Goal: Task Accomplishment & Management: Use online tool/utility

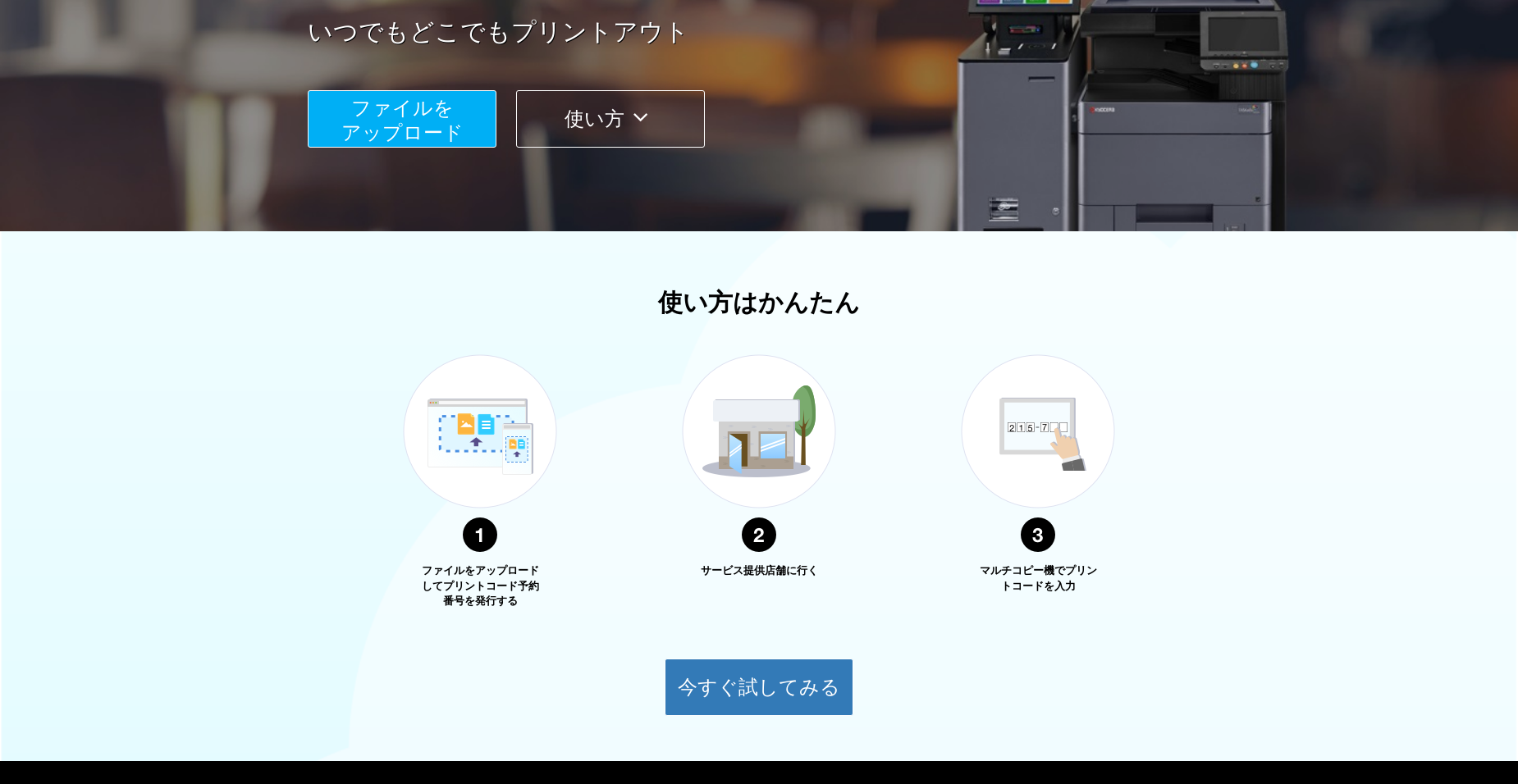
scroll to position [381, 0]
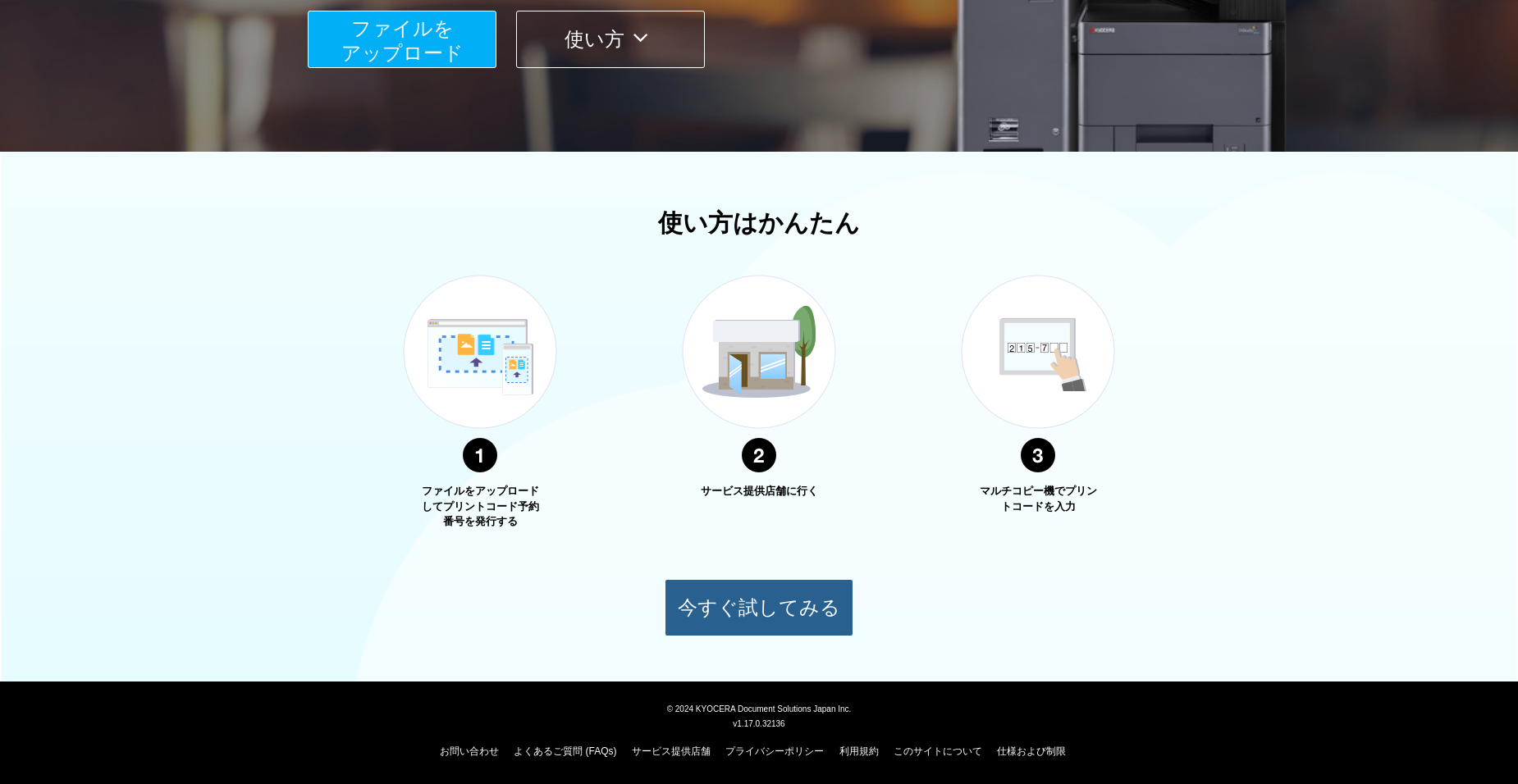
click at [761, 593] on button "今すぐ試してみる" at bounding box center [759, 608] width 189 height 58
click at [747, 602] on button "今すぐ試してみる" at bounding box center [759, 608] width 189 height 58
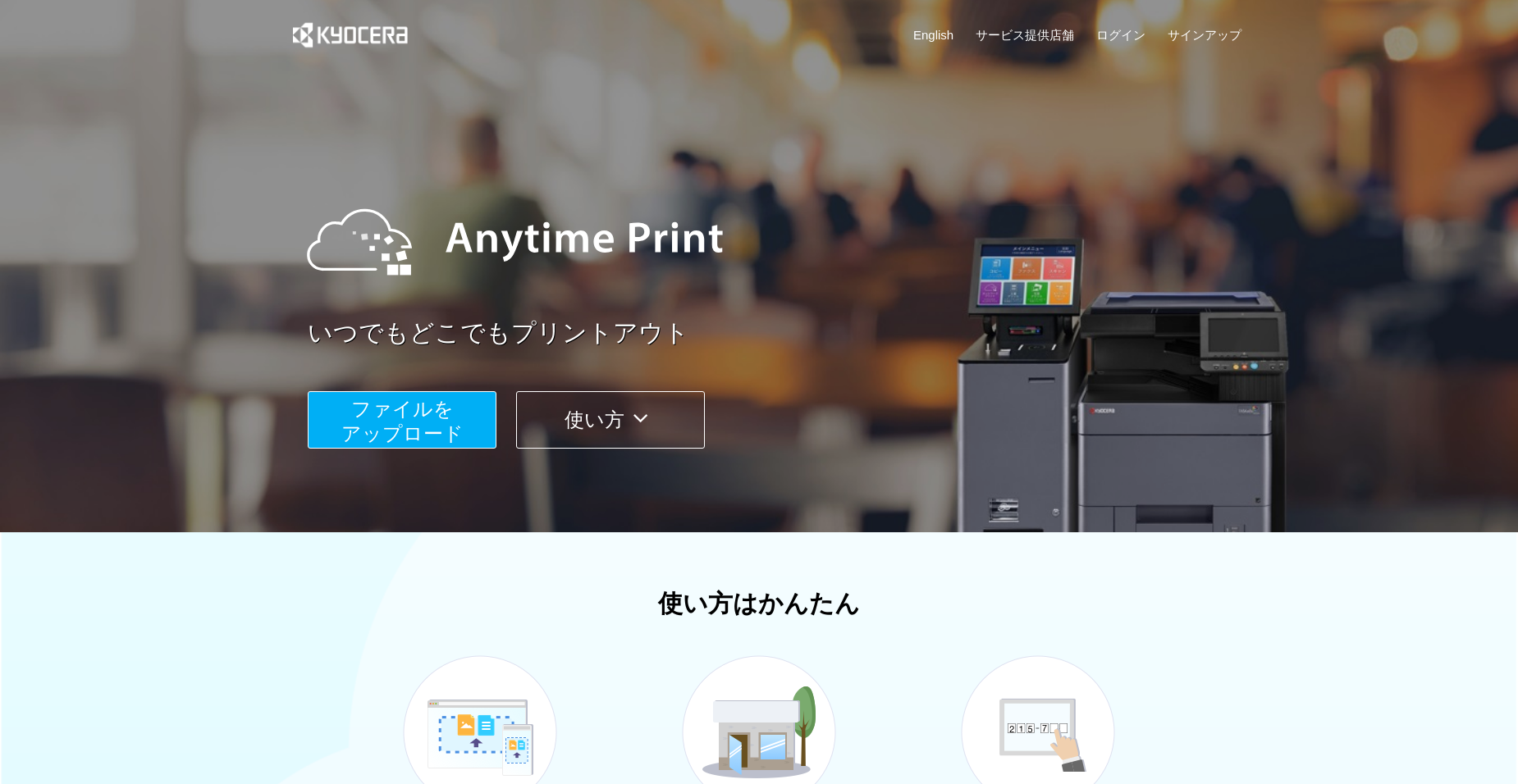
scroll to position [0, 0]
click at [1134, 30] on link "ログイン" at bounding box center [1121, 35] width 49 height 17
click at [469, 412] on button "ファイルを ​​アップロード" at bounding box center [402, 421] width 189 height 58
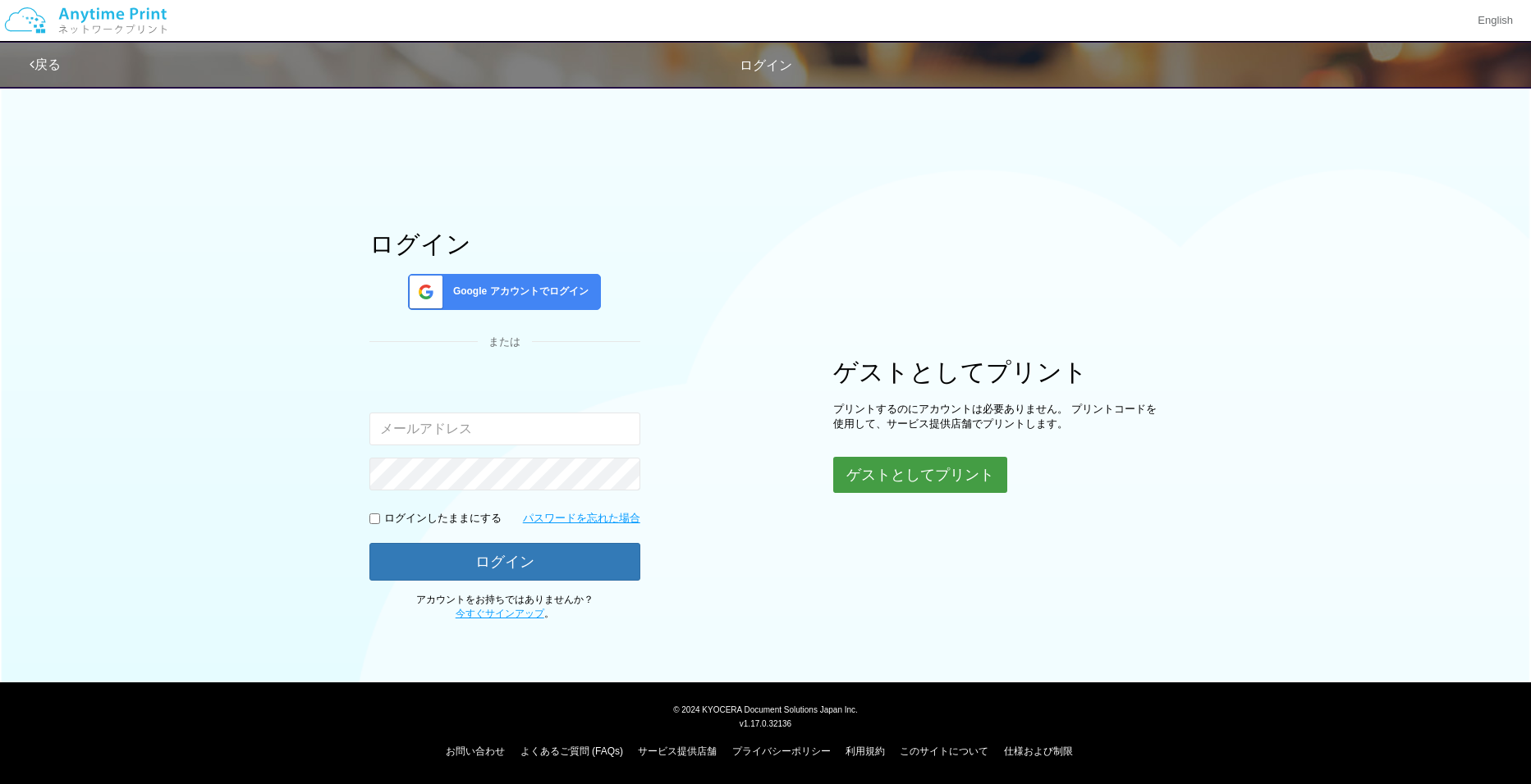
click at [978, 463] on button "ゲストとしてプリント" at bounding box center [919, 475] width 174 height 36
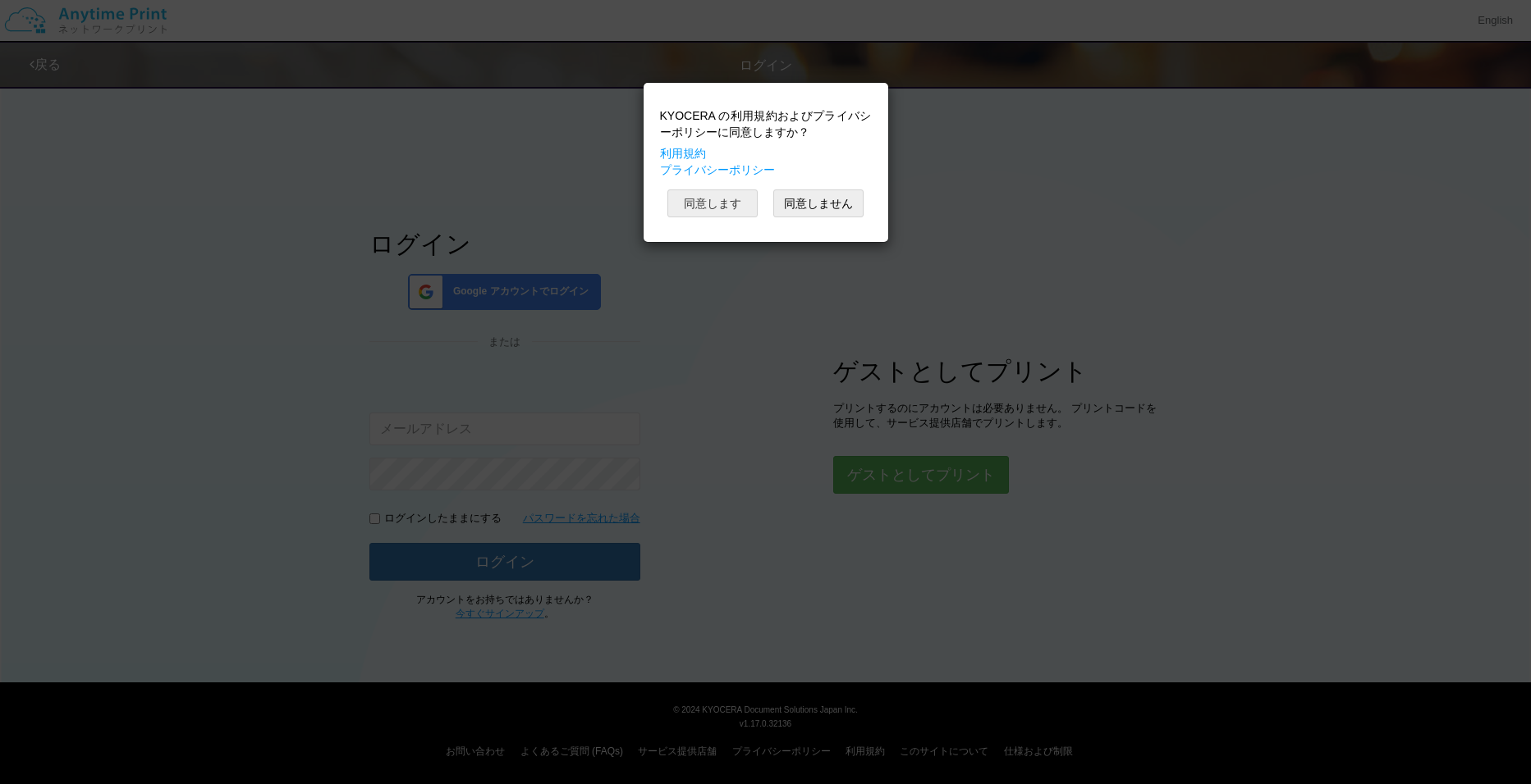
click at [717, 200] on button "同意します" at bounding box center [712, 203] width 90 height 28
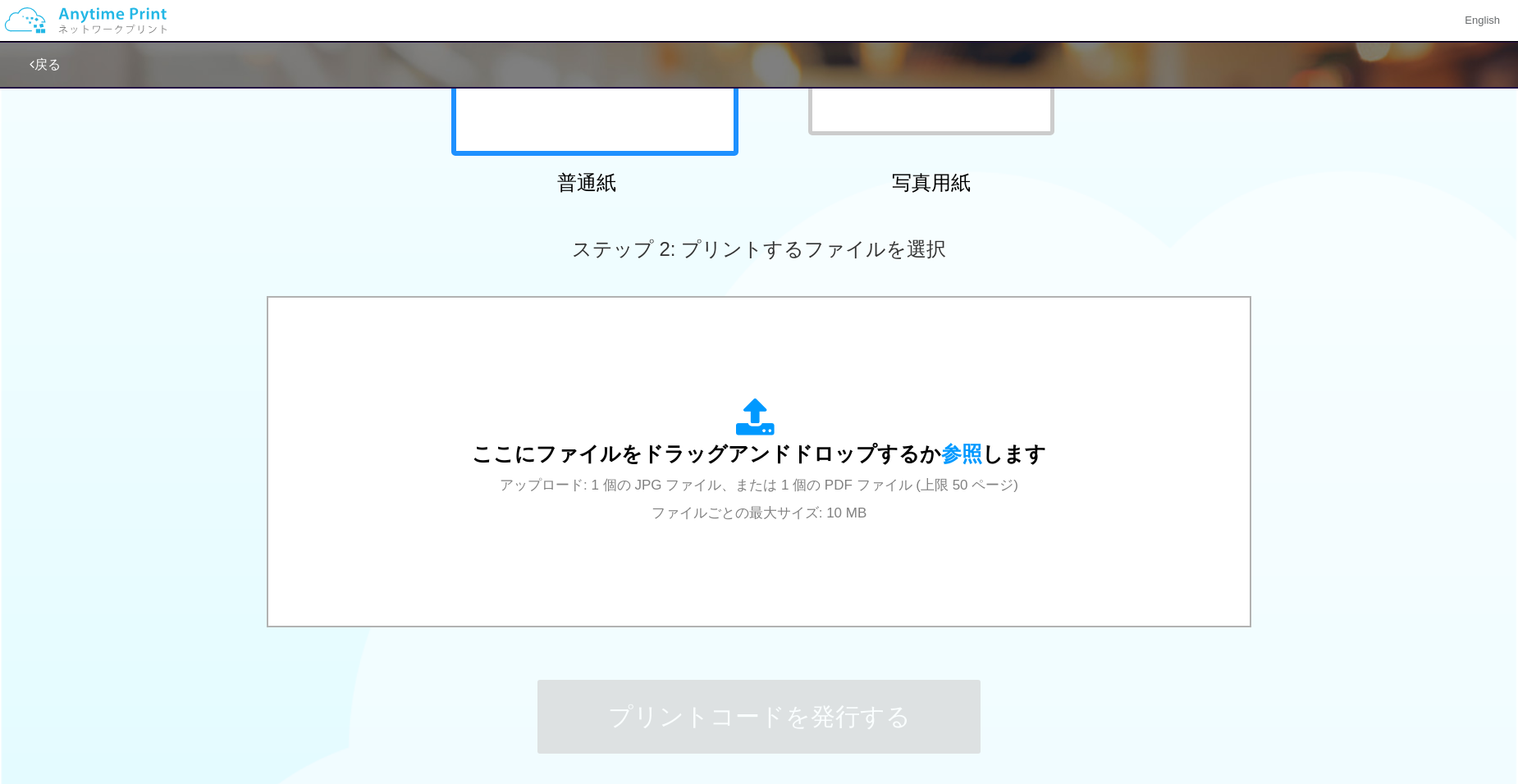
scroll to position [328, 0]
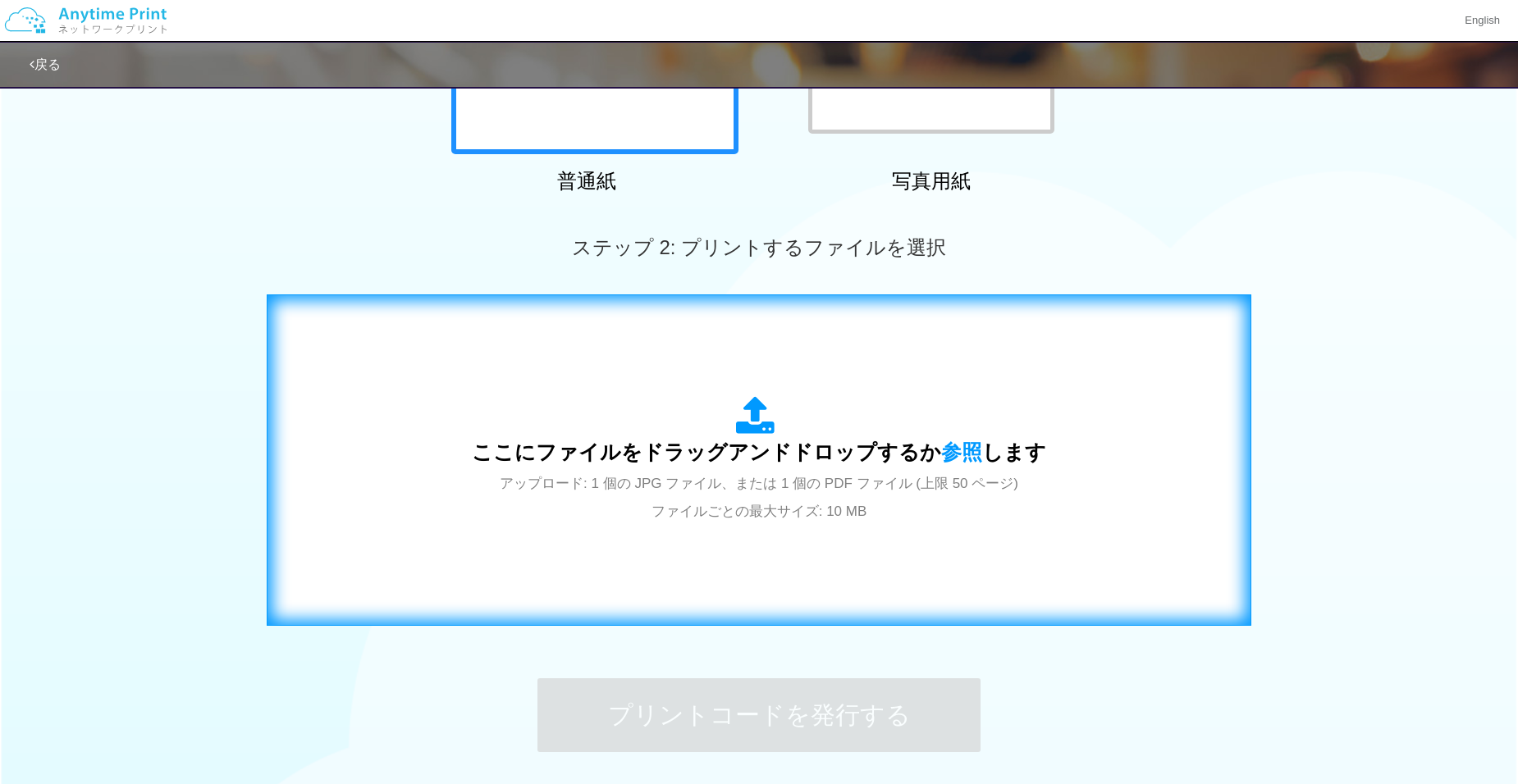
click at [756, 406] on icon at bounding box center [759, 417] width 46 height 41
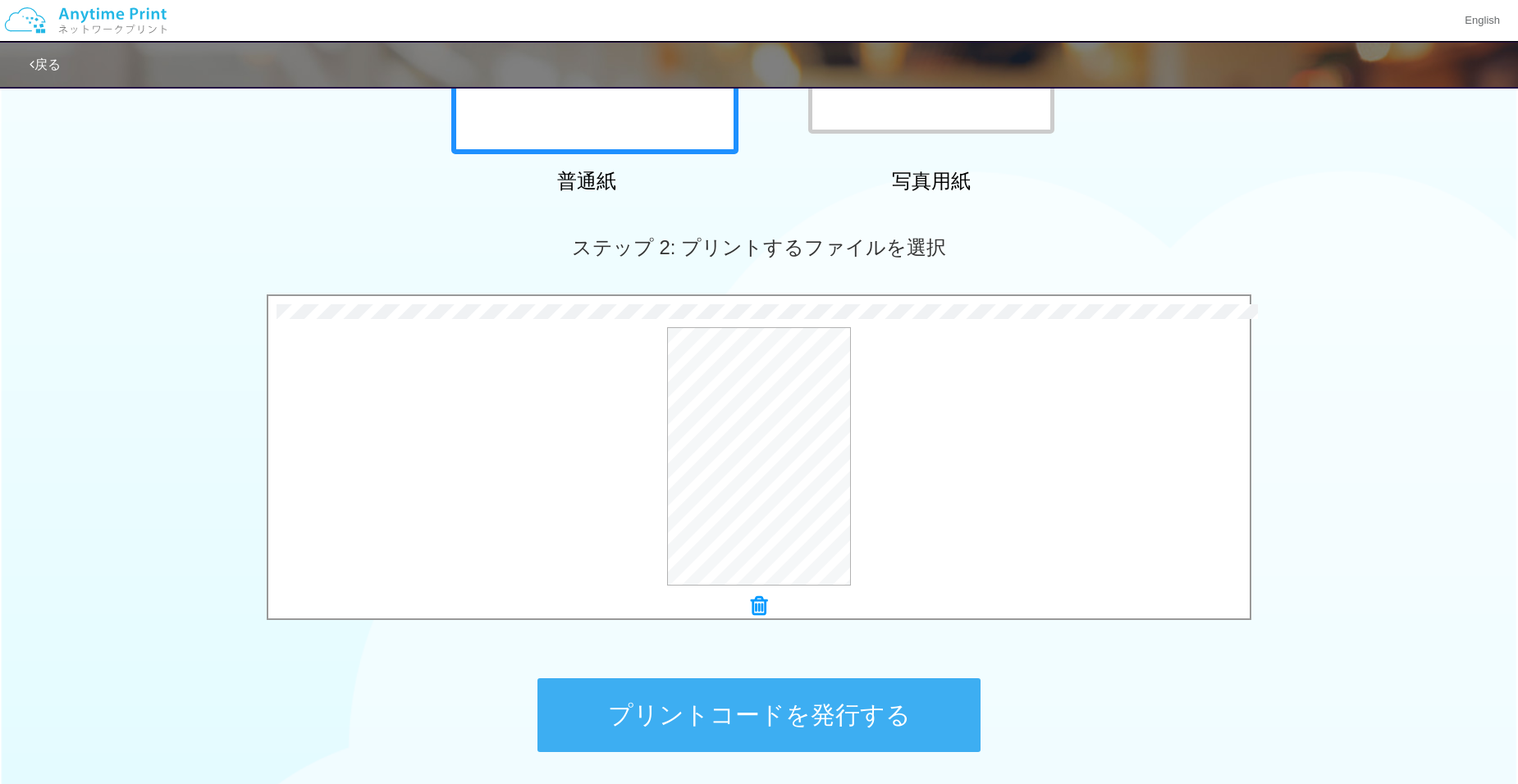
click at [791, 685] on button "プリントコードを発行する" at bounding box center [759, 716] width 443 height 74
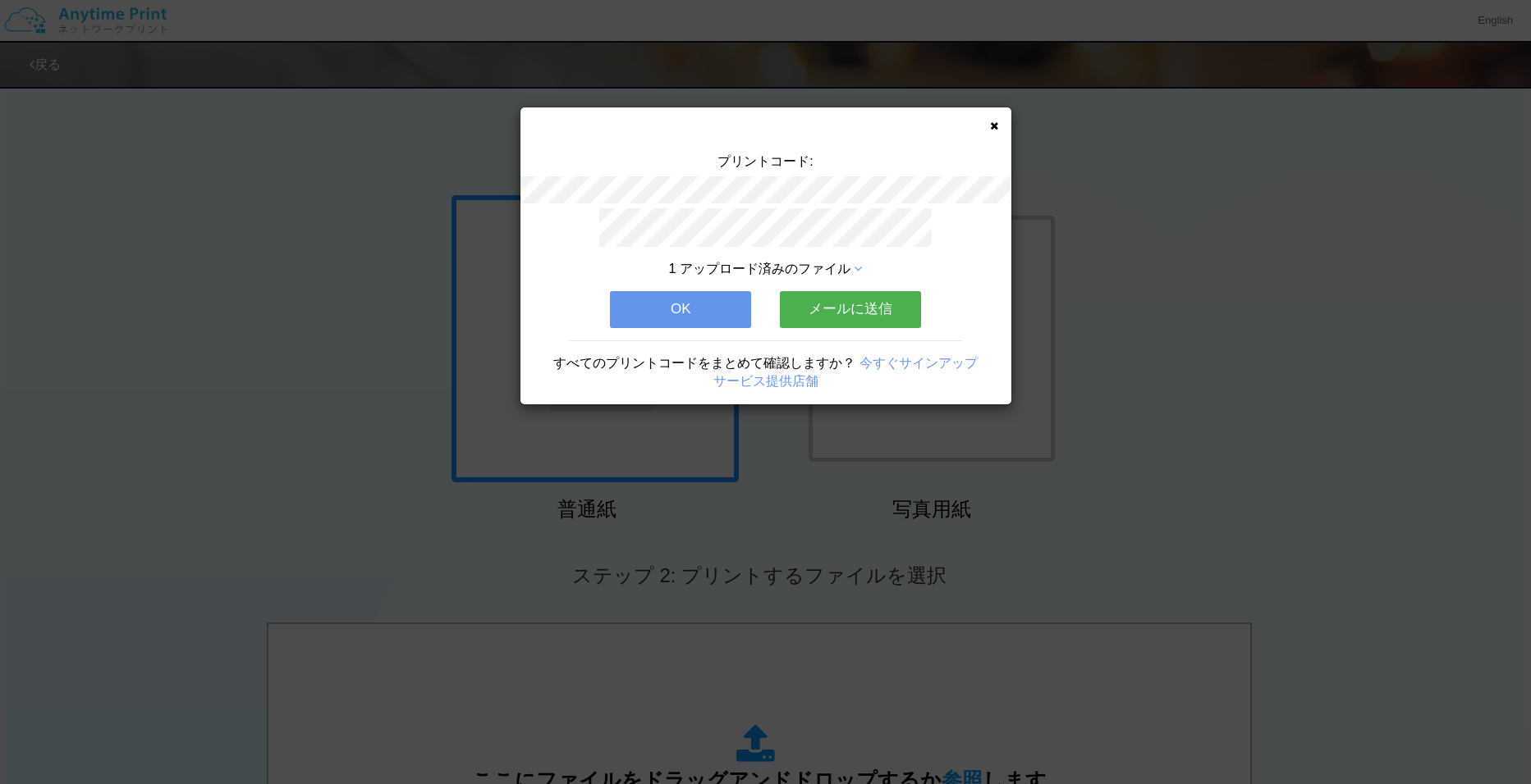
click at [995, 127] on icon at bounding box center [994, 126] width 8 height 11
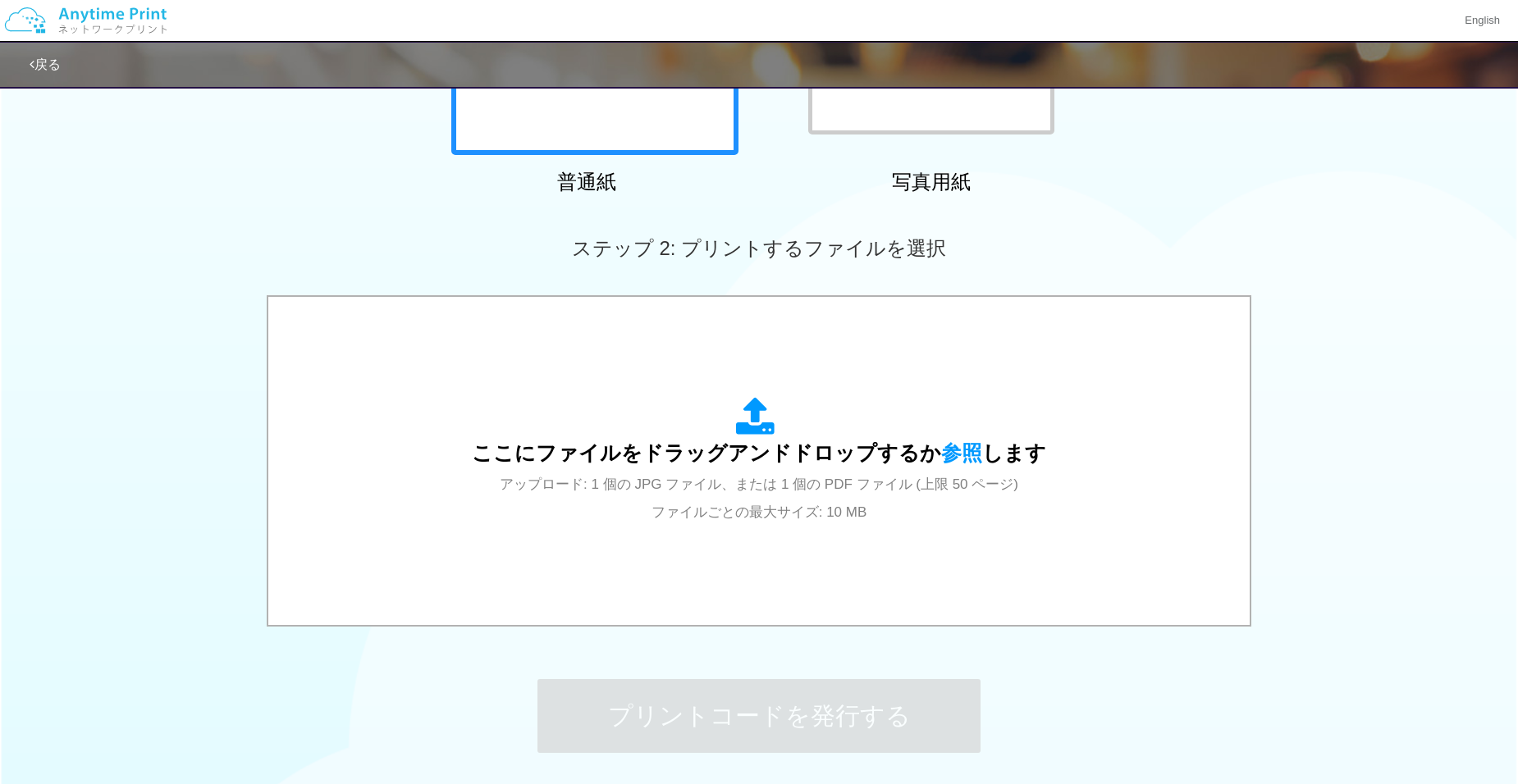
scroll to position [328, 0]
